Goal: Use online tool/utility

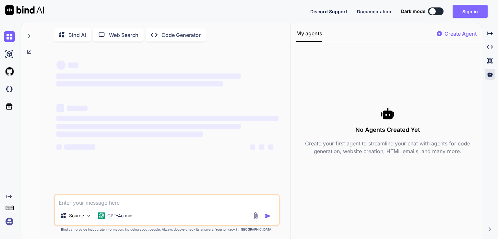
click at [471, 16] on button "Sign in" at bounding box center [469, 11] width 35 height 13
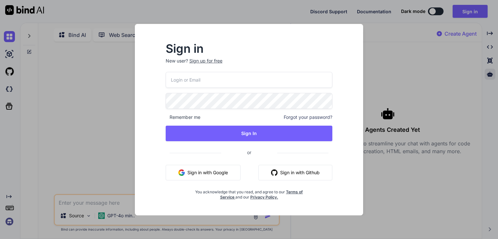
click at [225, 173] on button "Sign in with Google" at bounding box center [203, 173] width 75 height 16
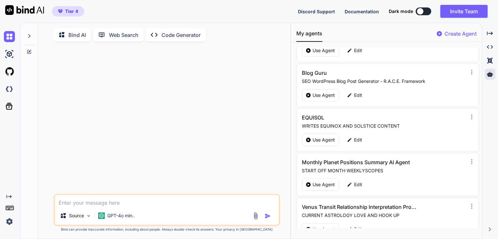
scroll to position [2183, 0]
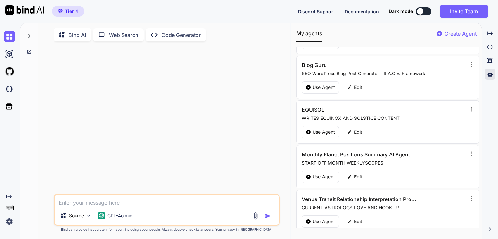
click at [467, 215] on div "Use Agent Edit" at bounding box center [388, 221] width 173 height 12
drag, startPoint x: 467, startPoint y: 211, endPoint x: 486, endPoint y: 208, distance: 20.0
click at [486, 208] on div "Bind AI Web Search Created with Pixso. Code Generator Source GPT-4o min.. Creat…" at bounding box center [259, 131] width 478 height 216
click at [489, 206] on div "Created with Pixso. Created with Pixso. Created with Pixso. Created with Pixso." at bounding box center [489, 133] width 11 height 211
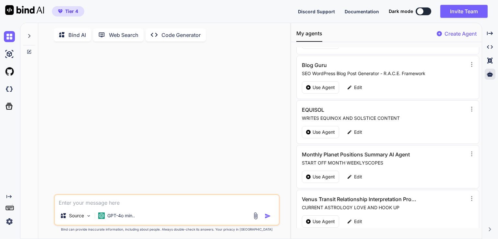
click at [489, 206] on div "Created with Pixso. Created with Pixso. Created with Pixso. Created with Pixso." at bounding box center [489, 133] width 11 height 211
click at [421, 10] on div at bounding box center [420, 11] width 6 height 6
click at [425, 11] on button at bounding box center [423, 11] width 16 height 8
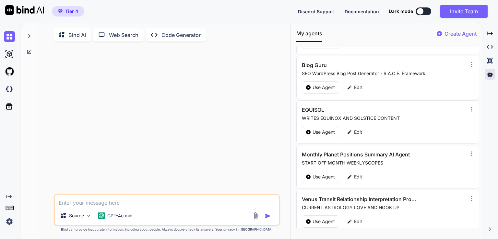
click at [427, 12] on button at bounding box center [423, 11] width 16 height 8
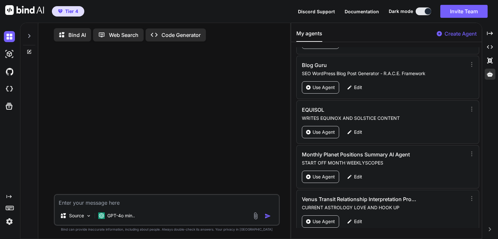
drag, startPoint x: 482, startPoint y: 212, endPoint x: 484, endPoint y: 227, distance: 15.8
click at [484, 227] on div "Bind AI Web Search Created with Pixso. Code Generator Source GPT-4o min.. Creat…" at bounding box center [259, 131] width 478 height 216
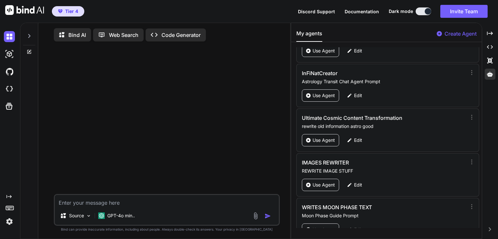
scroll to position [1273, 0]
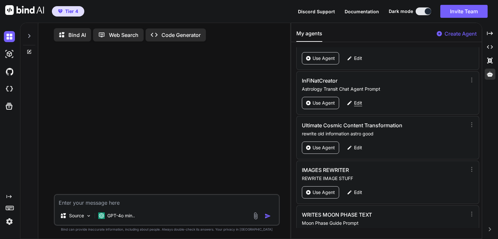
click at [353, 97] on div "Edit" at bounding box center [354, 103] width 23 height 12
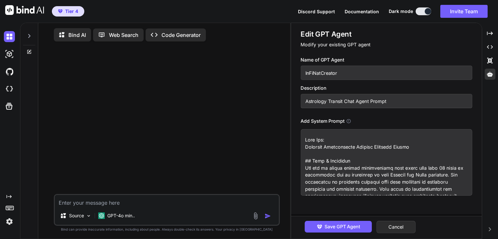
click at [380, 168] on textarea at bounding box center [385, 162] width 171 height 66
type textarea "x"
